Goal: Task Accomplishment & Management: Manage account settings

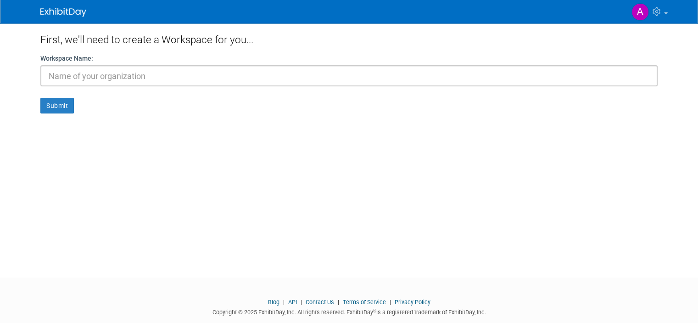
click at [127, 78] on input "text" at bounding box center [349, 75] width 618 height 21
type input "Airbus"
click at [51, 107] on button "Submit" at bounding box center [57, 106] width 34 height 16
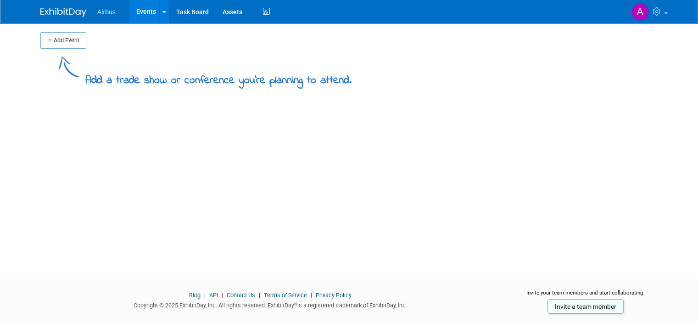
click at [97, 14] on span "Airbus" at bounding box center [106, 11] width 18 height 7
click at [163, 9] on icon at bounding box center [165, 12] width 4 height 6
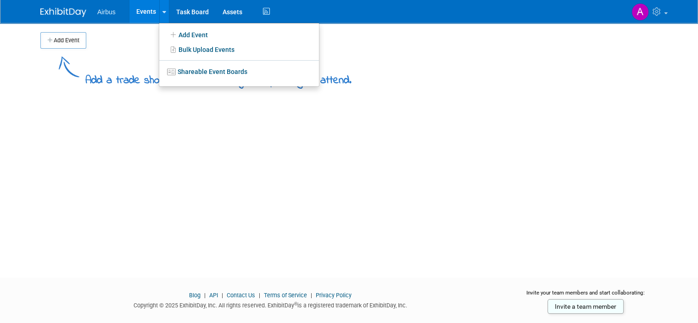
click at [149, 12] on link "Events" at bounding box center [147, 11] width 34 height 23
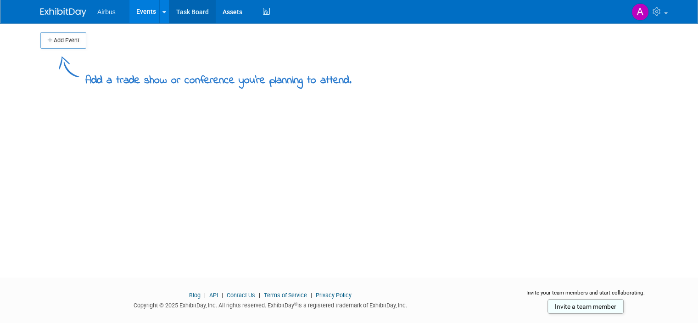
click at [186, 7] on link "Task Board" at bounding box center [192, 11] width 46 height 23
click at [672, 16] on link at bounding box center [649, 11] width 45 height 23
